Goal: Use online tool/utility: Utilize a website feature to perform a specific function

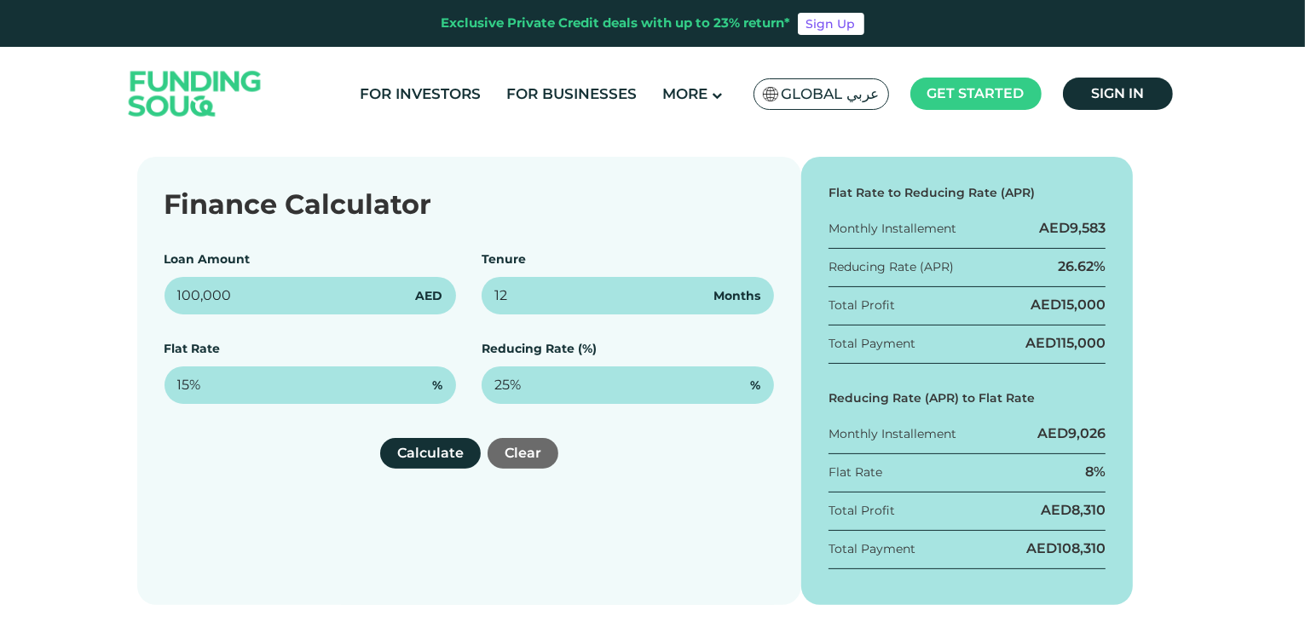
click at [512, 211] on div "Finance Calculator" at bounding box center [470, 204] width 610 height 41
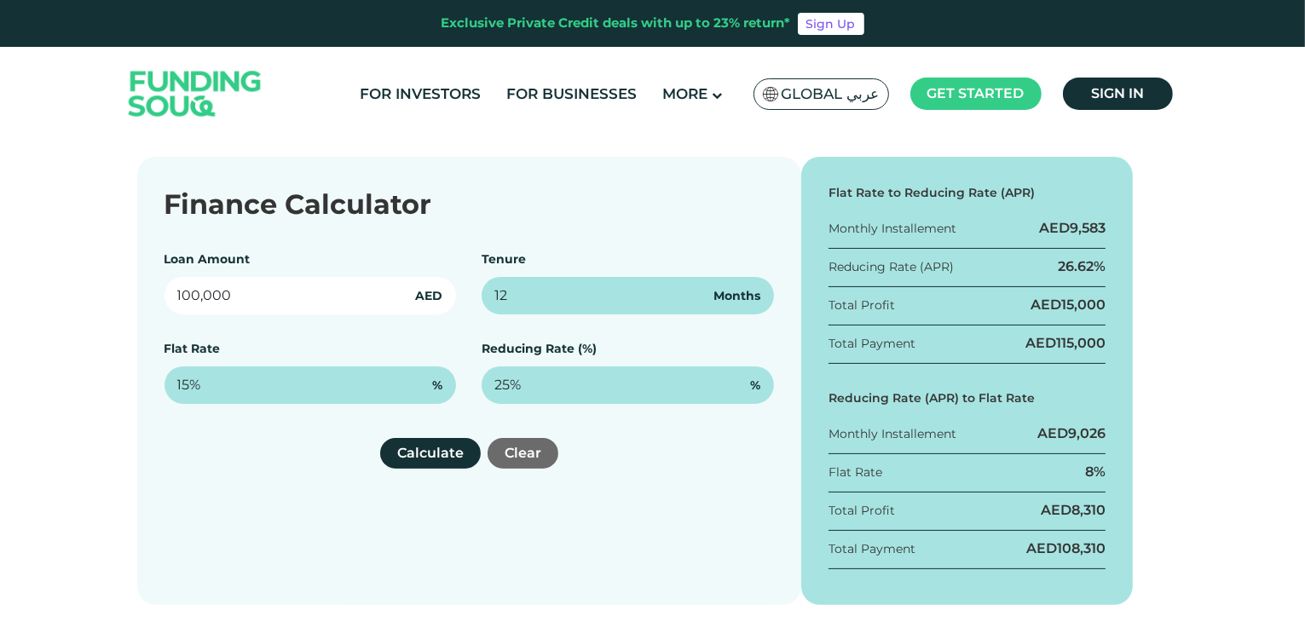
drag, startPoint x: 240, startPoint y: 293, endPoint x: 130, endPoint y: 291, distance: 109.1
click at [130, 291] on div "Finance Calculator Loan Amount 100,000 AED Tenure 12 Months Flat Rate 15% % Red…" at bounding box center [652, 381] width 1057 height 448
type input "200,000"
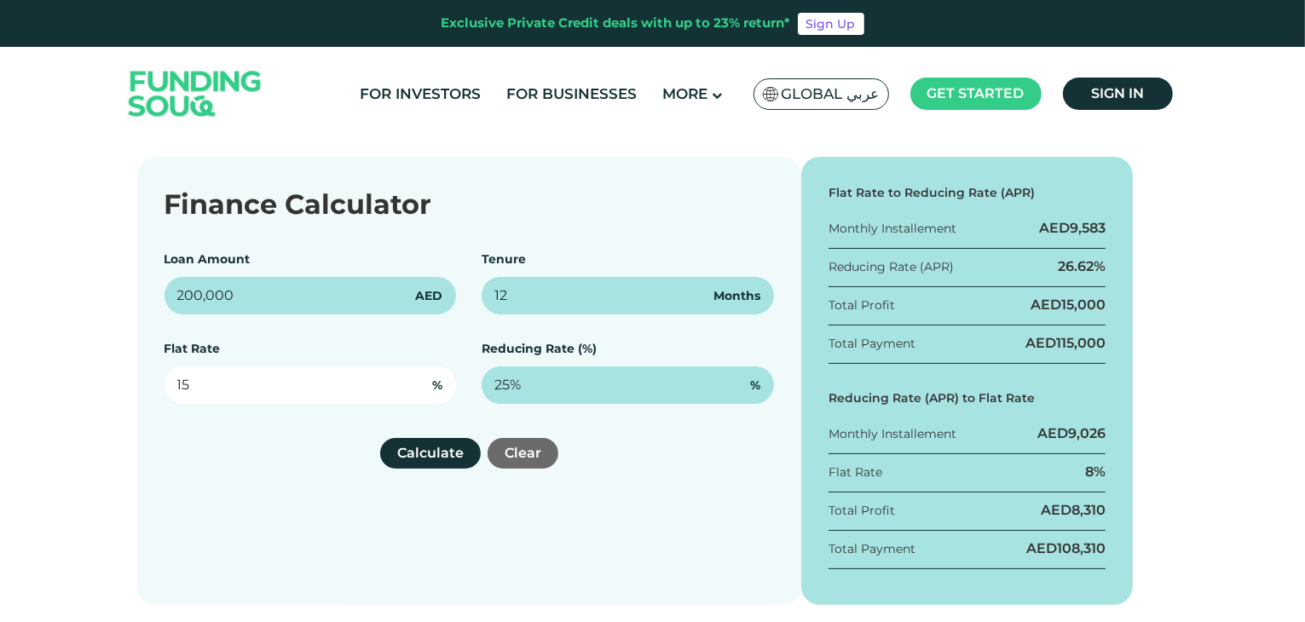
click at [231, 392] on input "15" at bounding box center [311, 386] width 292 height 38
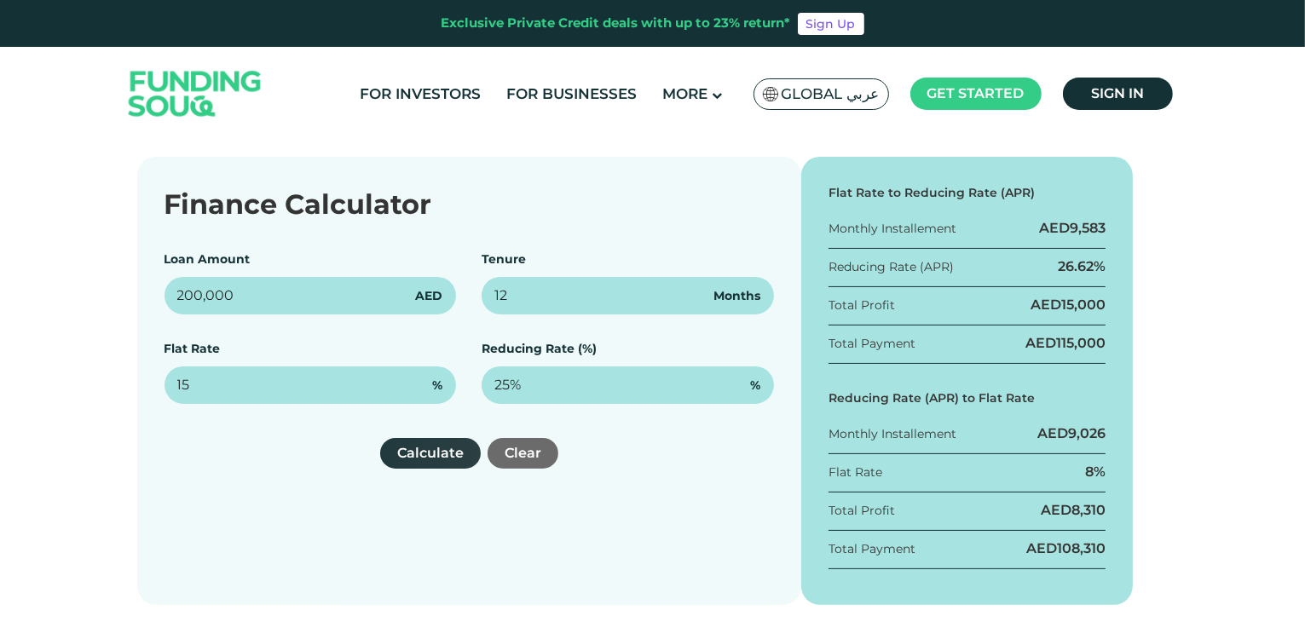
type input "15%"
click at [426, 457] on button "Calculate" at bounding box center [430, 453] width 101 height 31
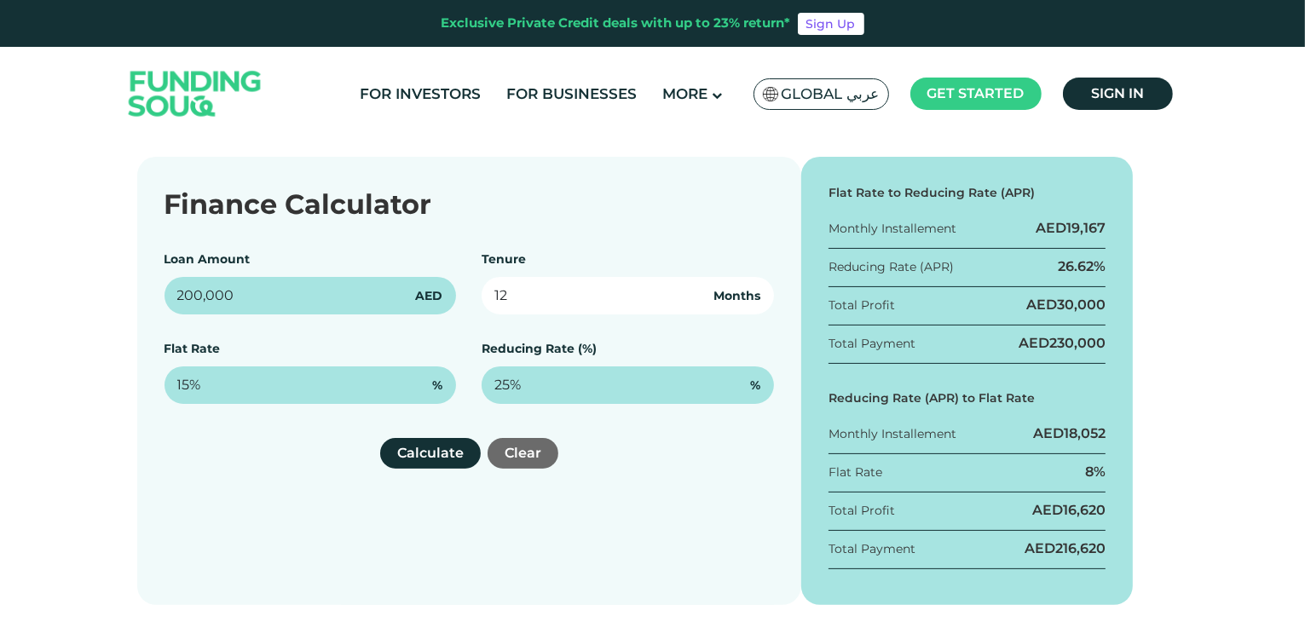
click at [592, 313] on input "12" at bounding box center [628, 296] width 292 height 38
type input "1"
type input "36"
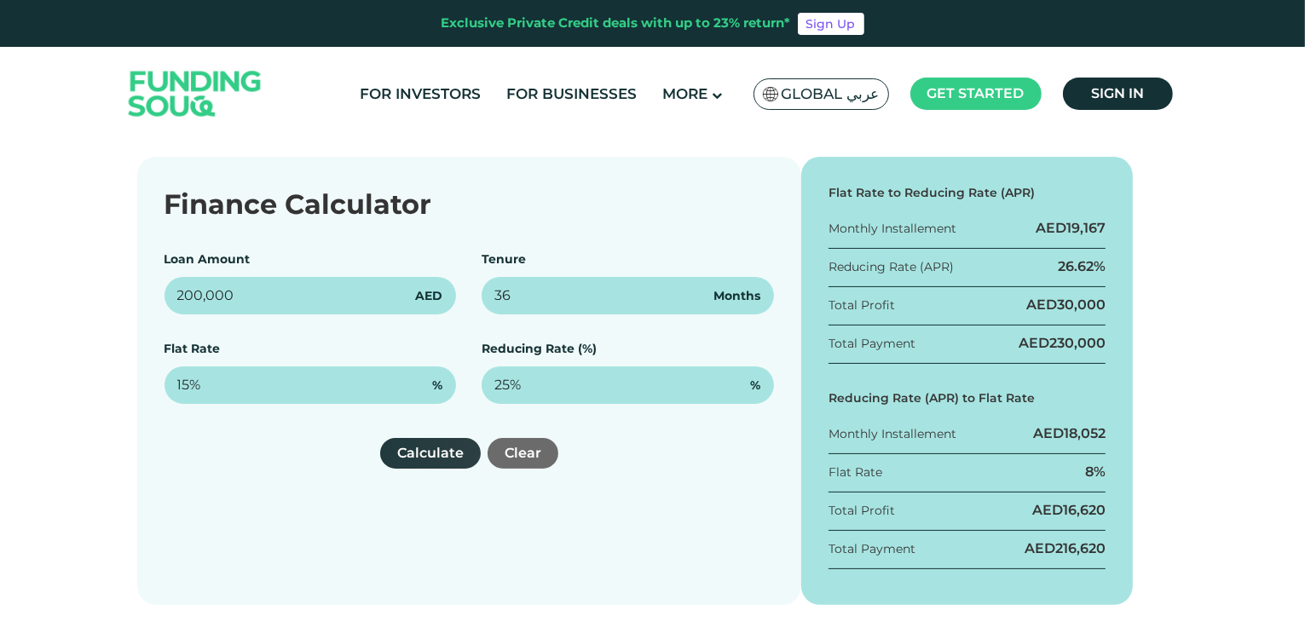
click at [417, 454] on button "Calculate" at bounding box center [430, 453] width 101 height 31
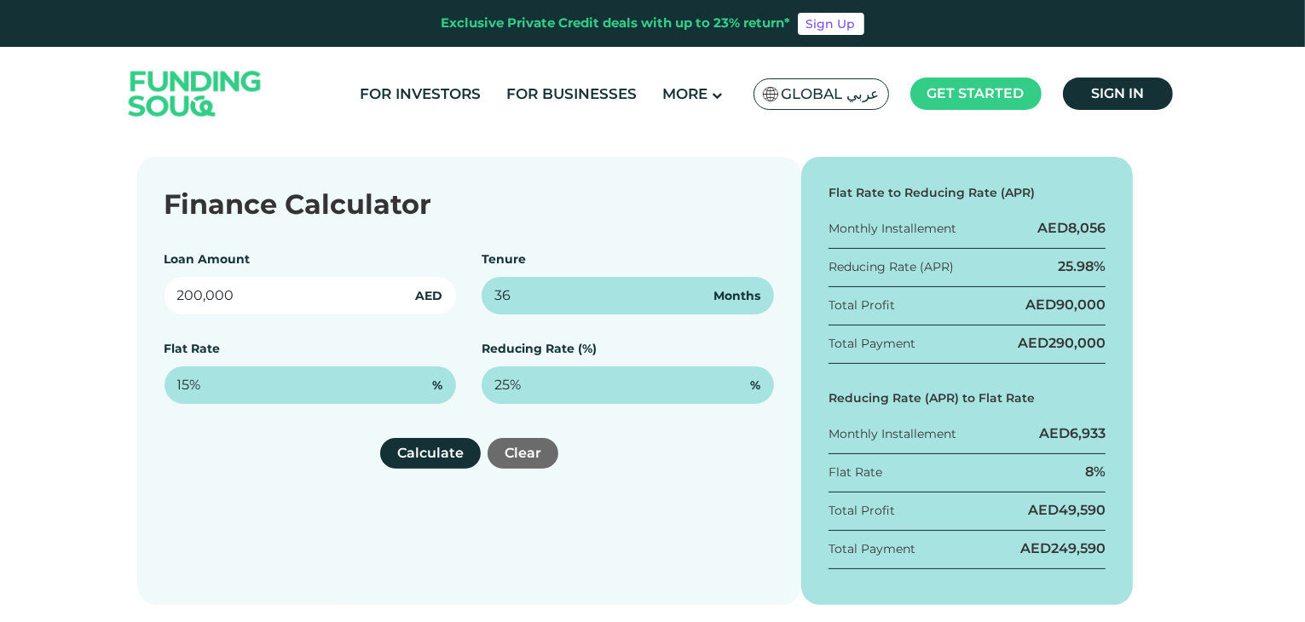
click at [317, 299] on input "200,000" at bounding box center [311, 296] width 292 height 38
